Goal: Ask a question

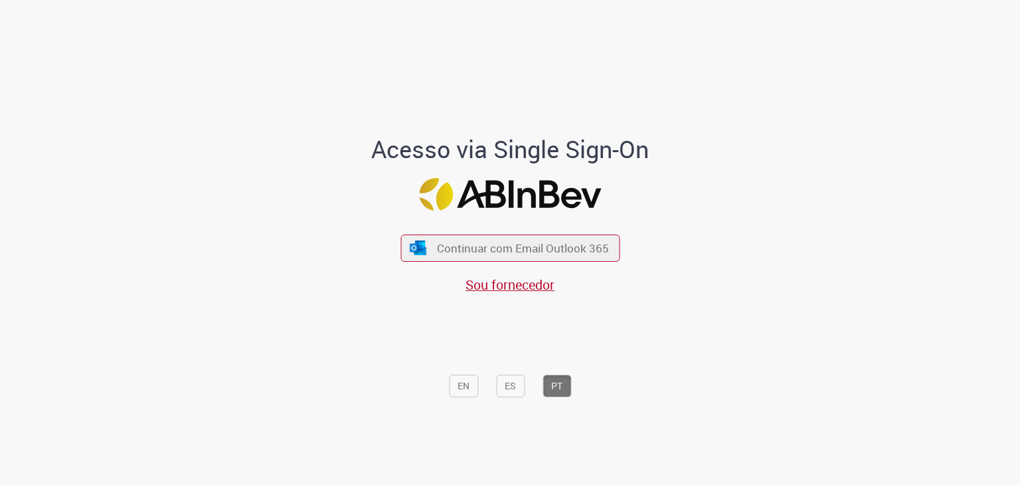
click at [357, 127] on div "Acesso via Single Sign-On Continuar com Email Outlook 365 Sou fornecedor EN ES …" at bounding box center [510, 247] width 389 height 480
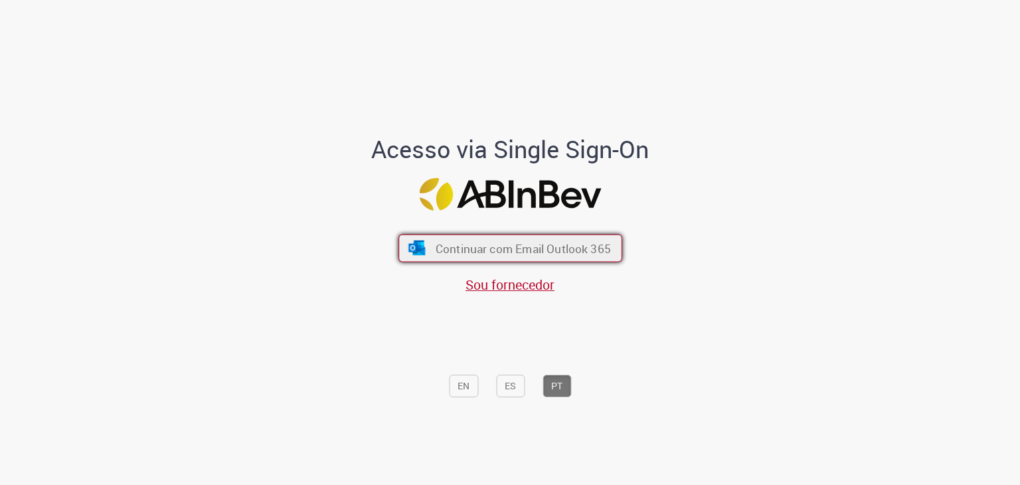
click at [515, 248] on span "Continuar com Email Outlook 365" at bounding box center [522, 247] width 175 height 15
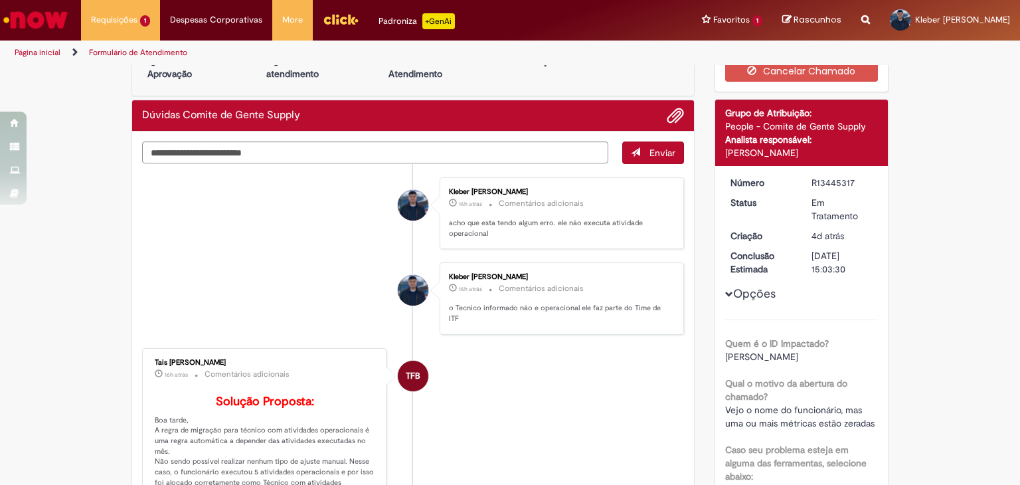
scroll to position [66, 0]
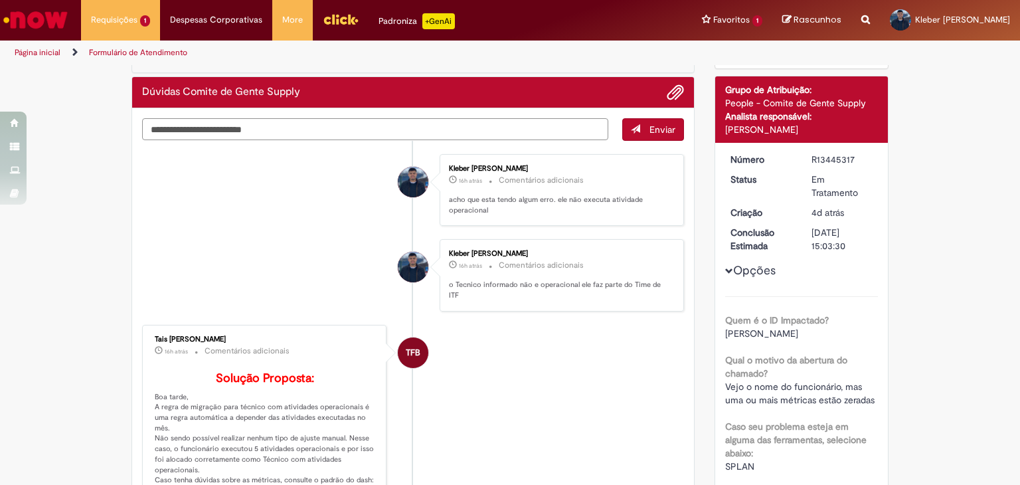
click at [420, 123] on textarea "Digite sua mensagem aqui..." at bounding box center [375, 129] width 466 height 23
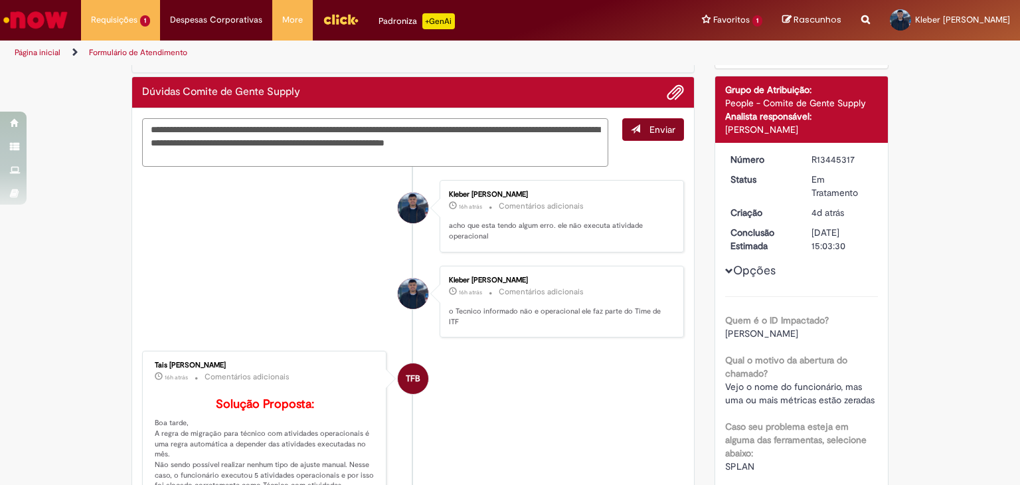
type textarea "**********"
click at [677, 131] on button "Enviar" at bounding box center [653, 129] width 62 height 23
